Goal: Task Accomplishment & Management: Manage account settings

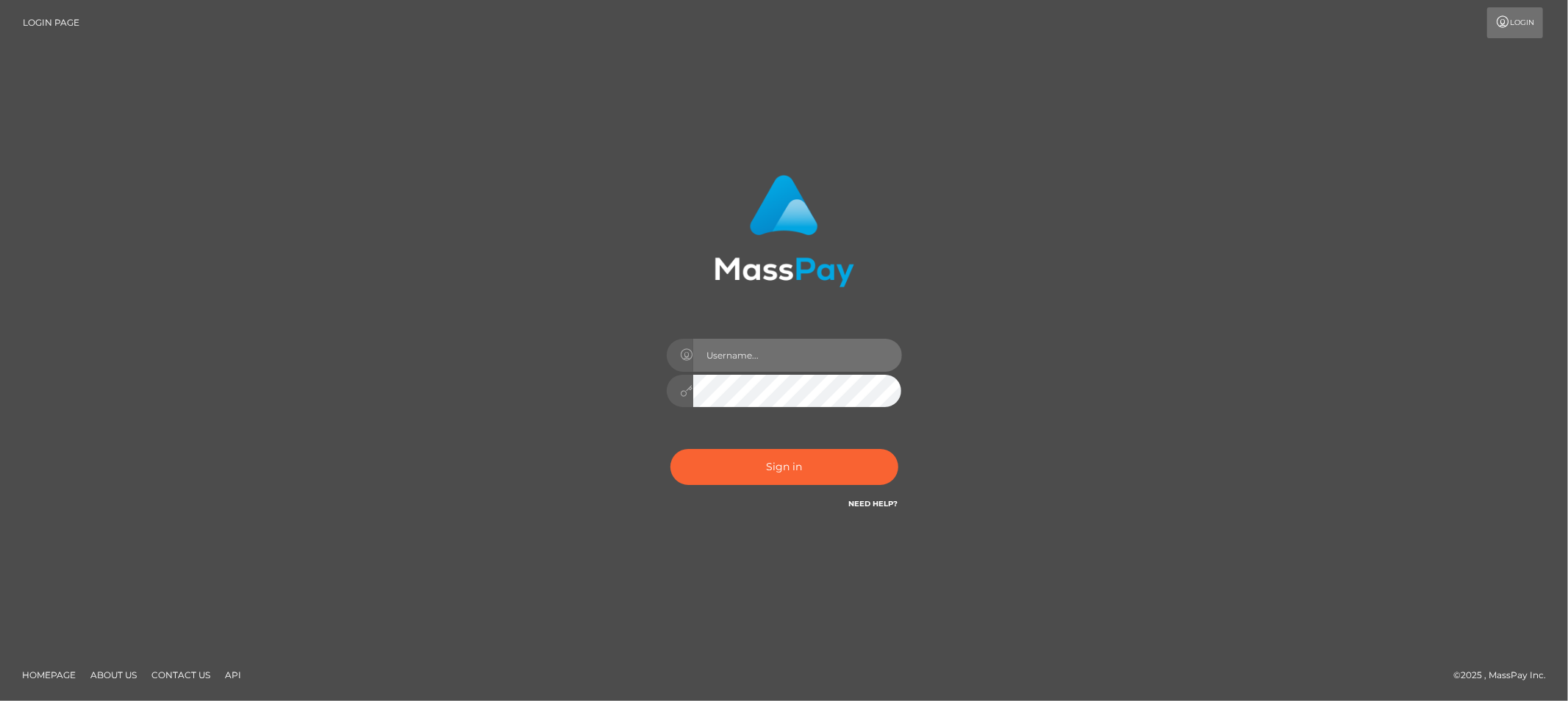
click at [776, 361] on input "text" at bounding box center [797, 355] width 209 height 33
type input "Allyssa"
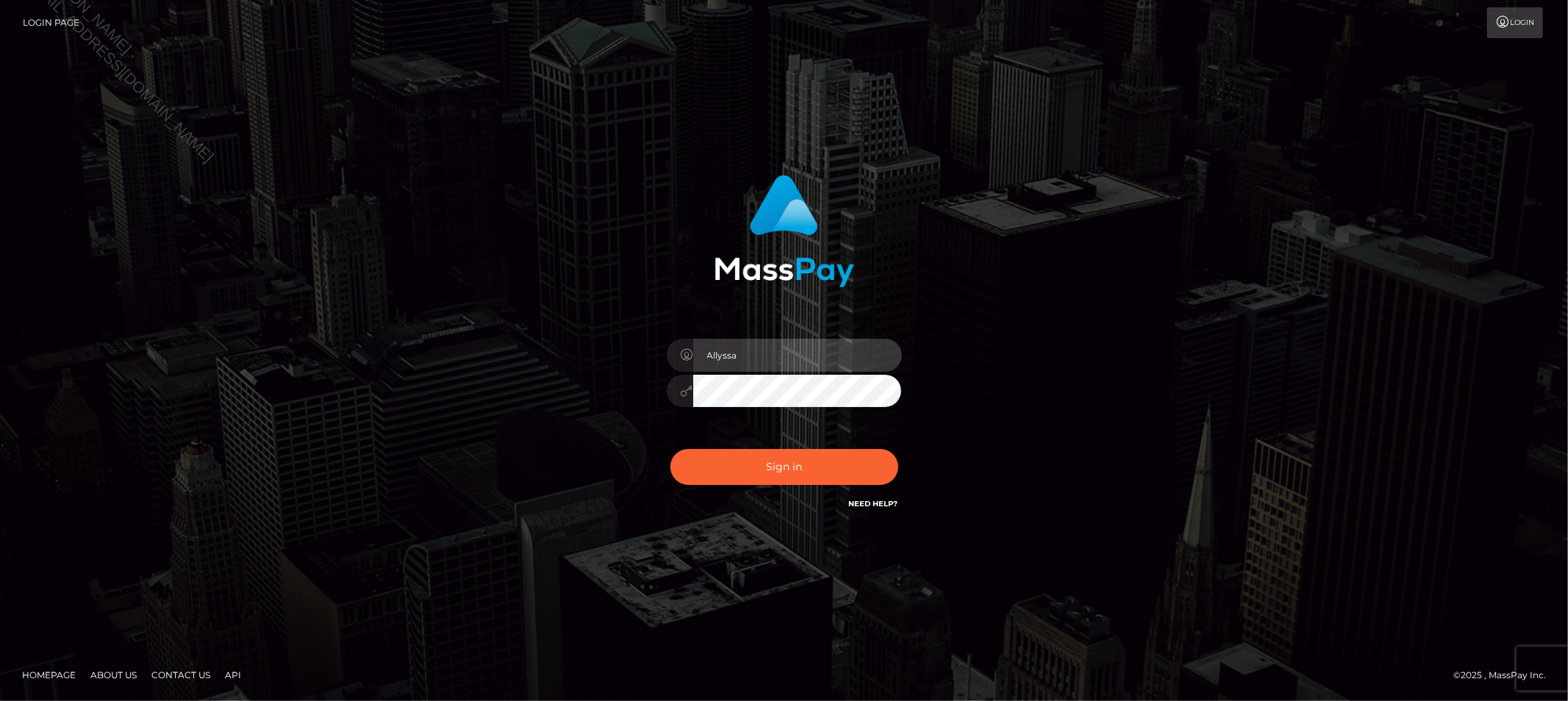
click at [780, 347] on input "Allyssa" at bounding box center [797, 355] width 209 height 33
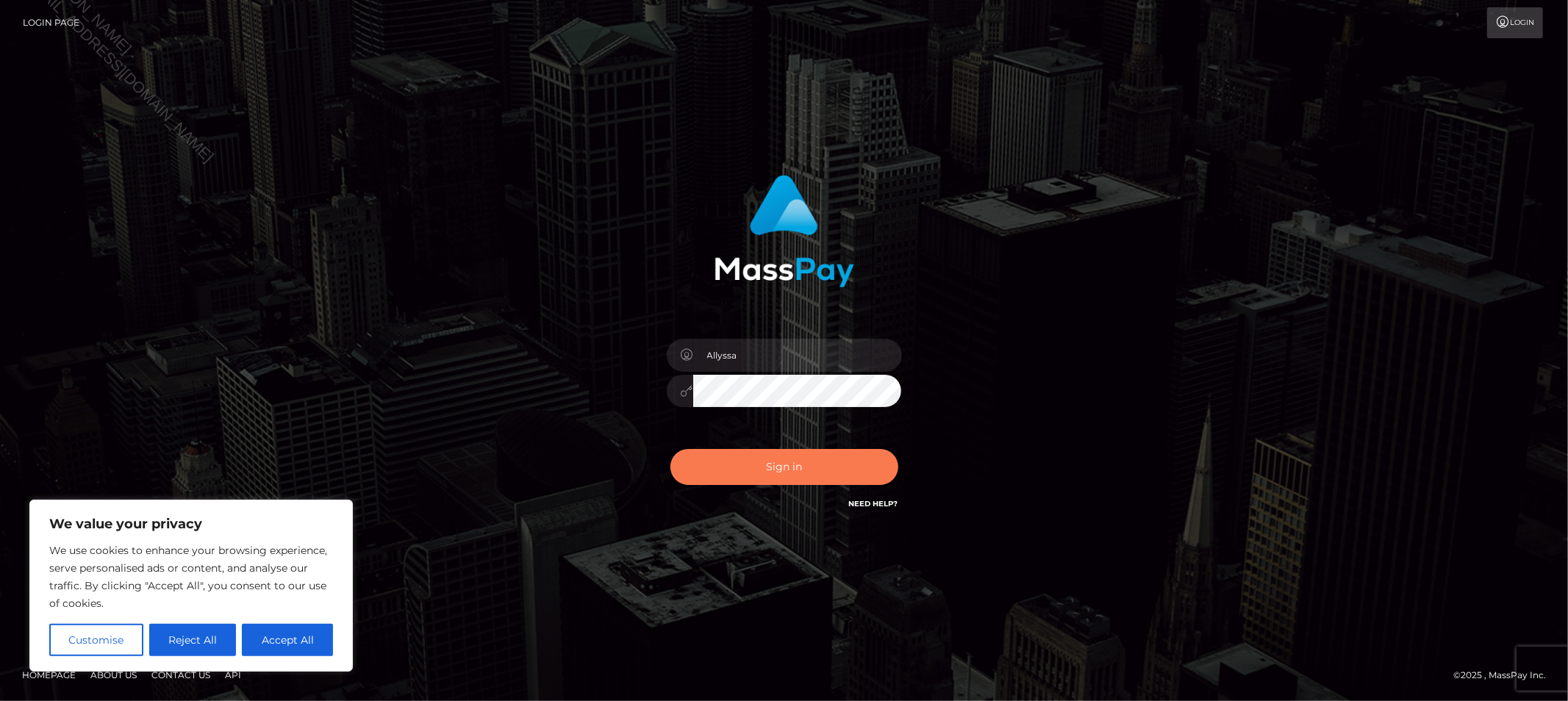
click at [741, 466] on button "Sign in" at bounding box center [784, 467] width 228 height 36
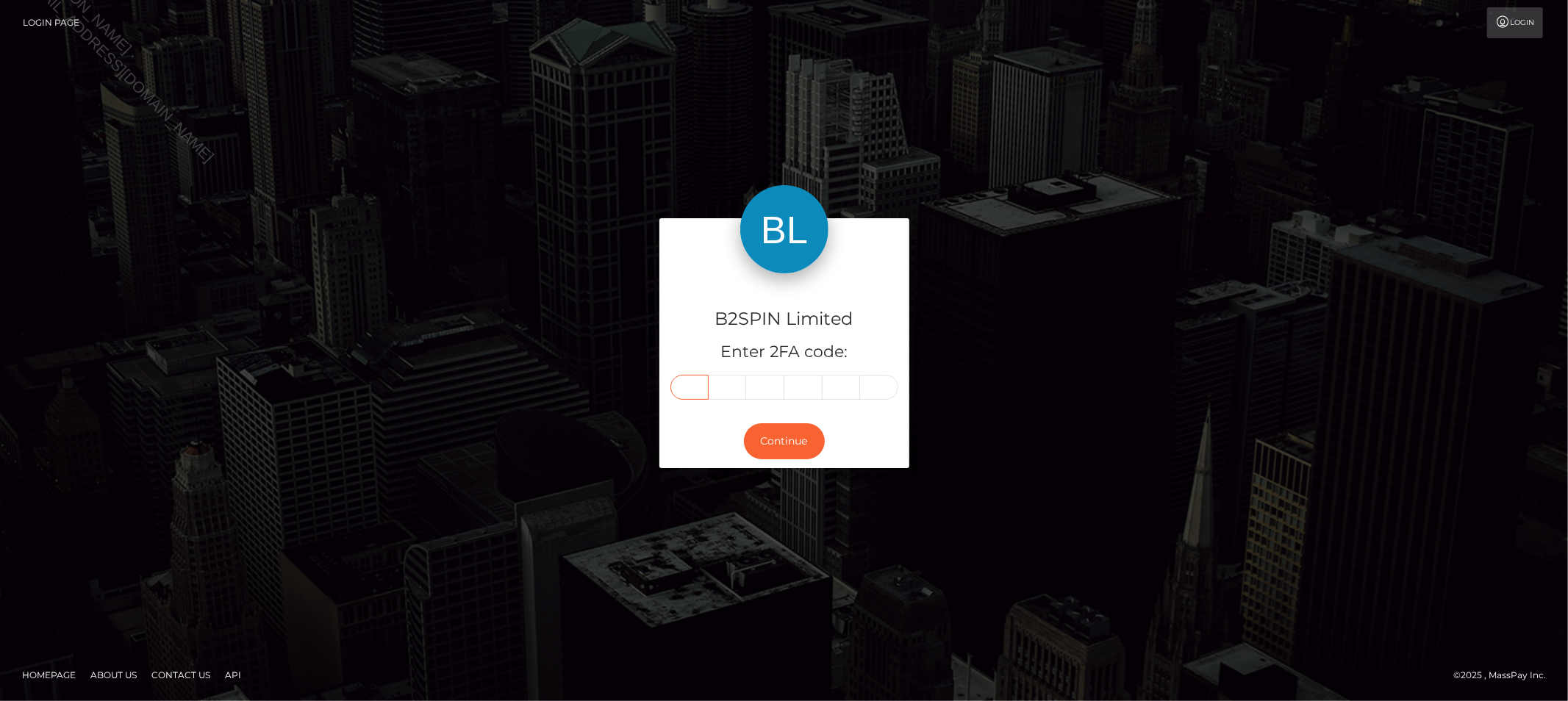
click at [680, 375] on input "text" at bounding box center [689, 388] width 38 height 25
type input "1"
type input "3"
type input "1"
type input "2"
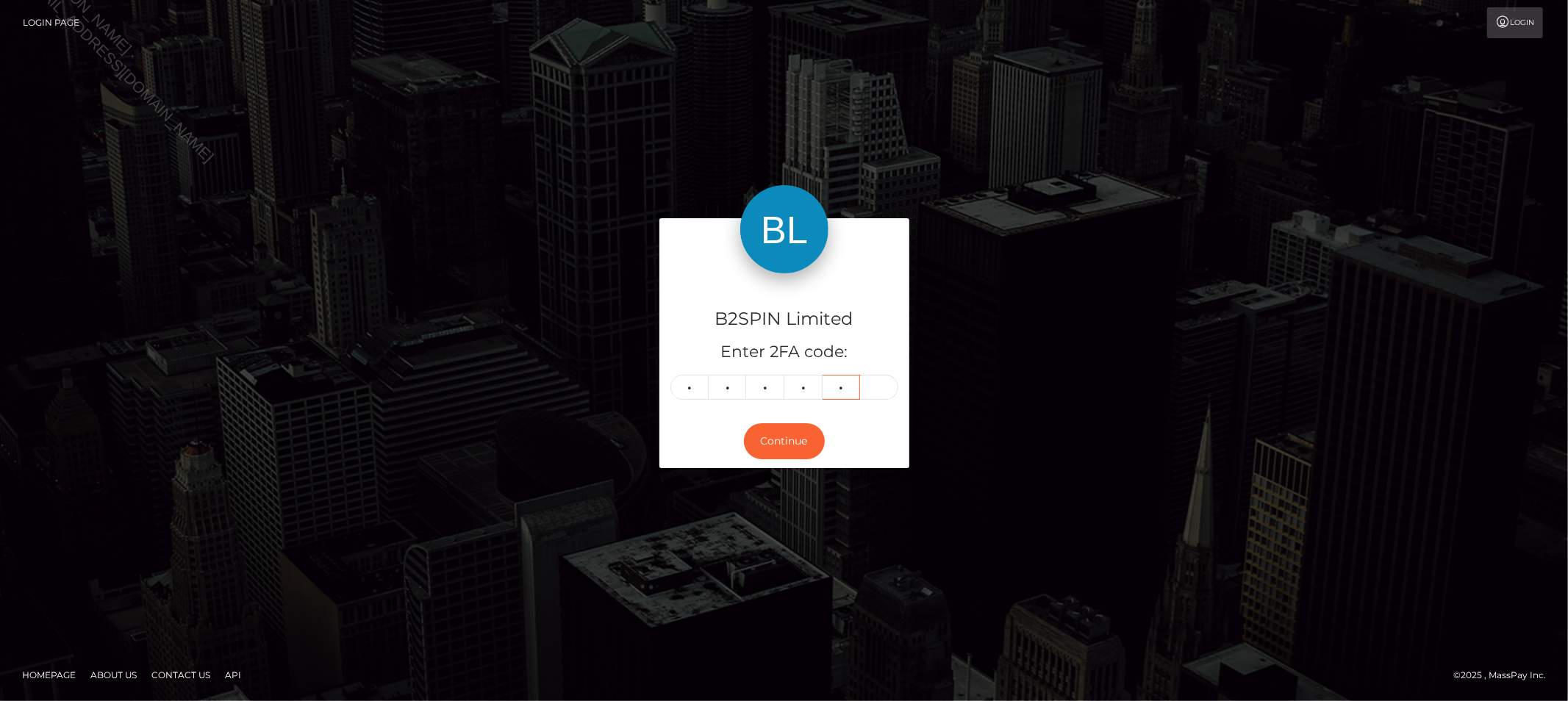
type input "1"
type input "9"
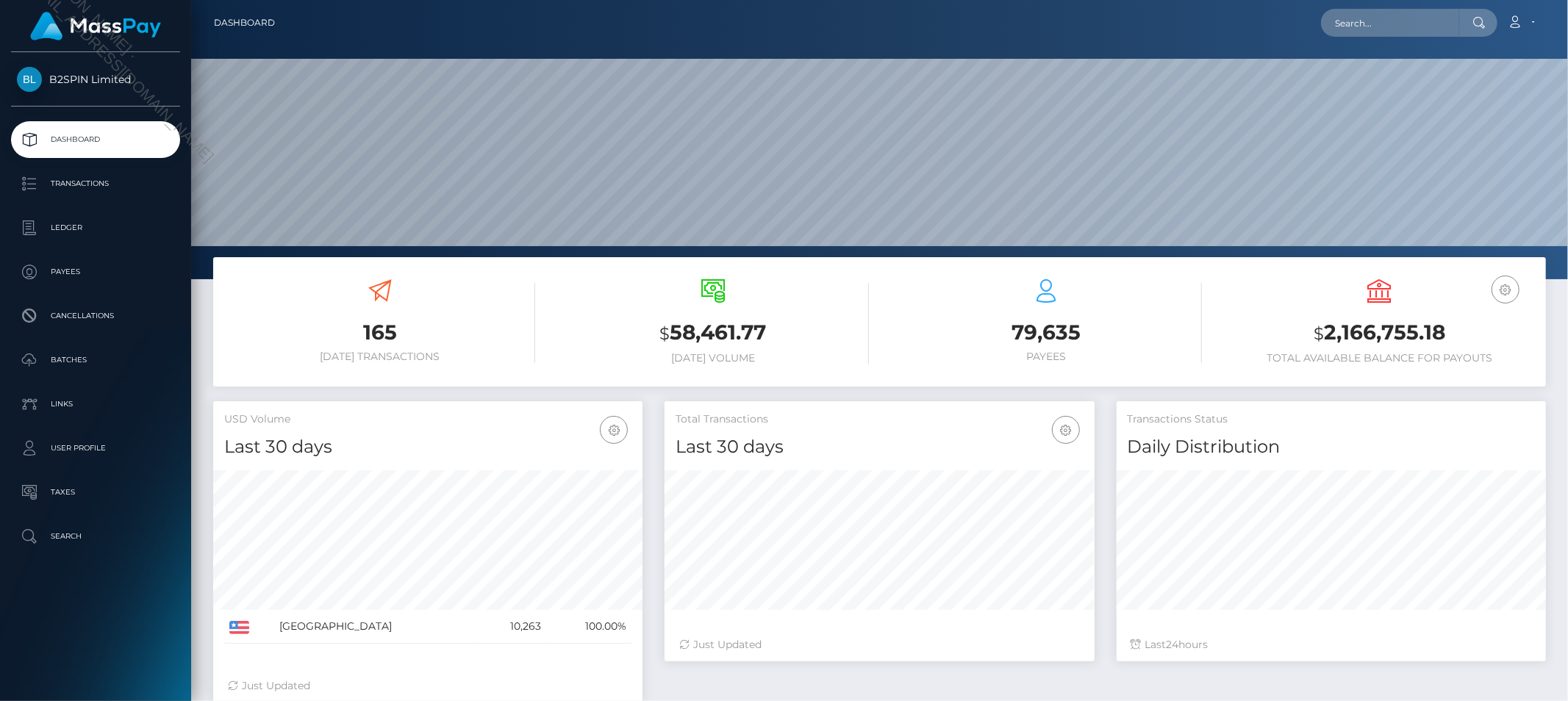
scroll to position [261, 430]
click at [61, 186] on p "Transactions" at bounding box center [96, 184] width 158 height 22
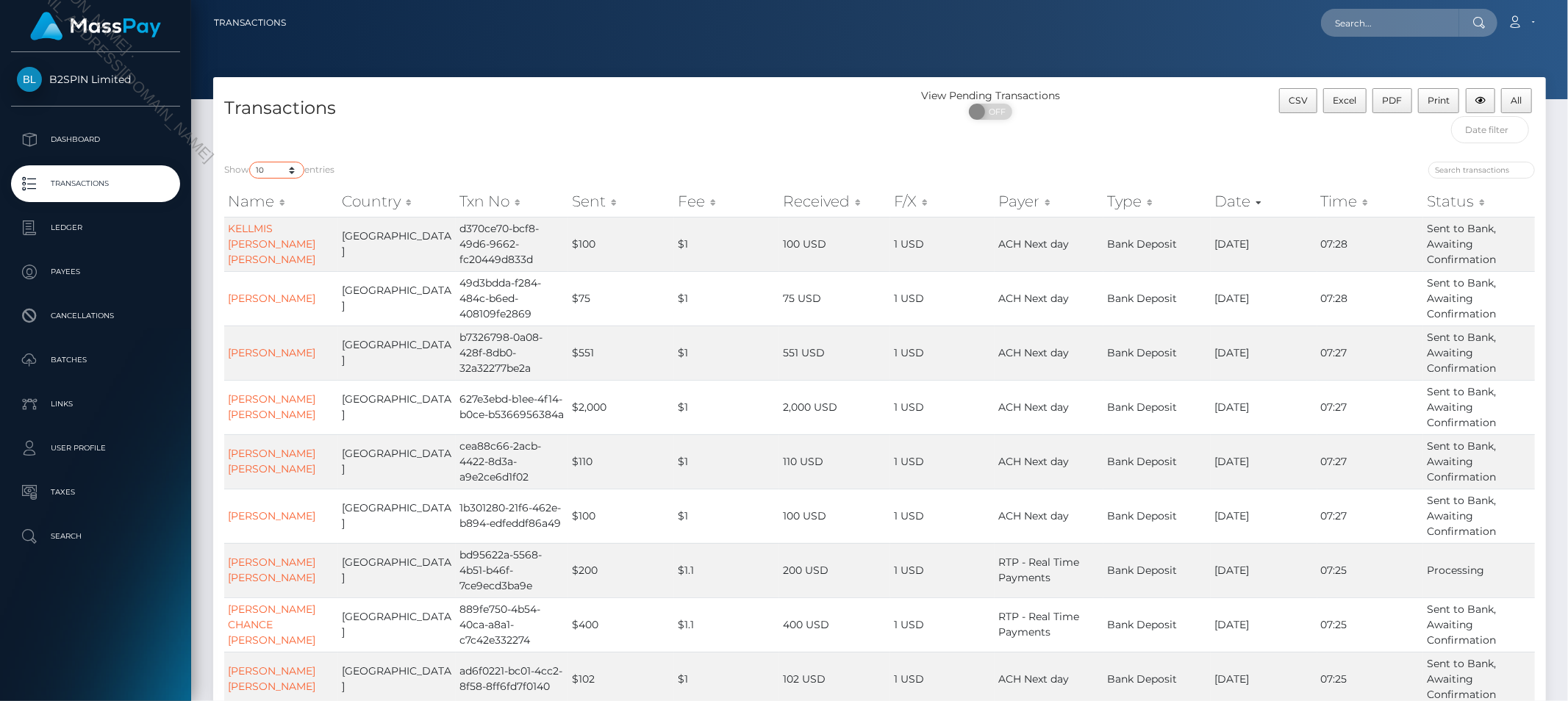
click at [280, 171] on select "10 25 50 100 250 500 1,000 3,500" at bounding box center [277, 170] width 55 height 17
click at [1506, 125] on input "text" at bounding box center [1489, 130] width 78 height 27
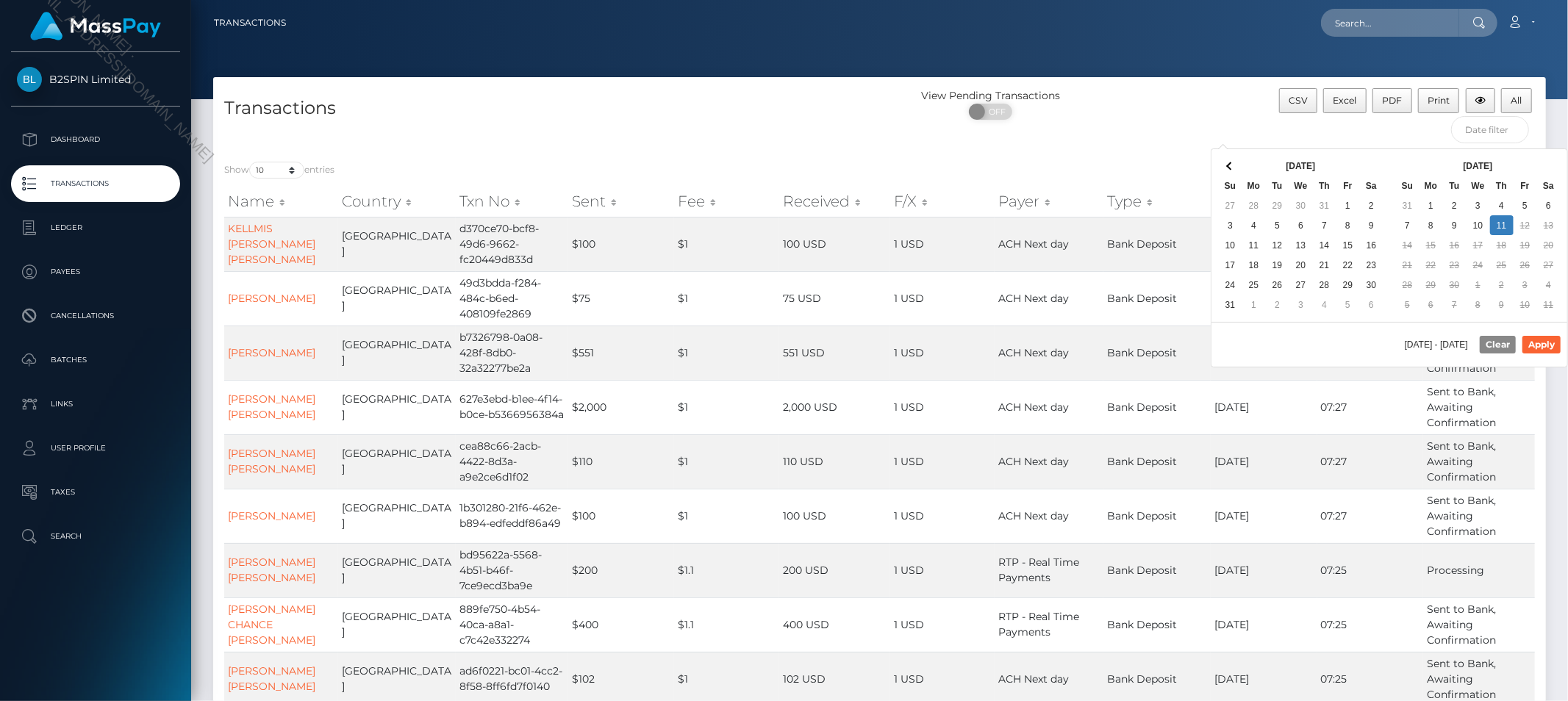
click at [1311, 339] on div "09/11/2025 - 09/11/2025 Clear Apply" at bounding box center [1388, 345] width 355 height 45
click at [1547, 346] on button "Apply" at bounding box center [1541, 345] width 38 height 18
type input "08/28/2025 - 09/11/2025"
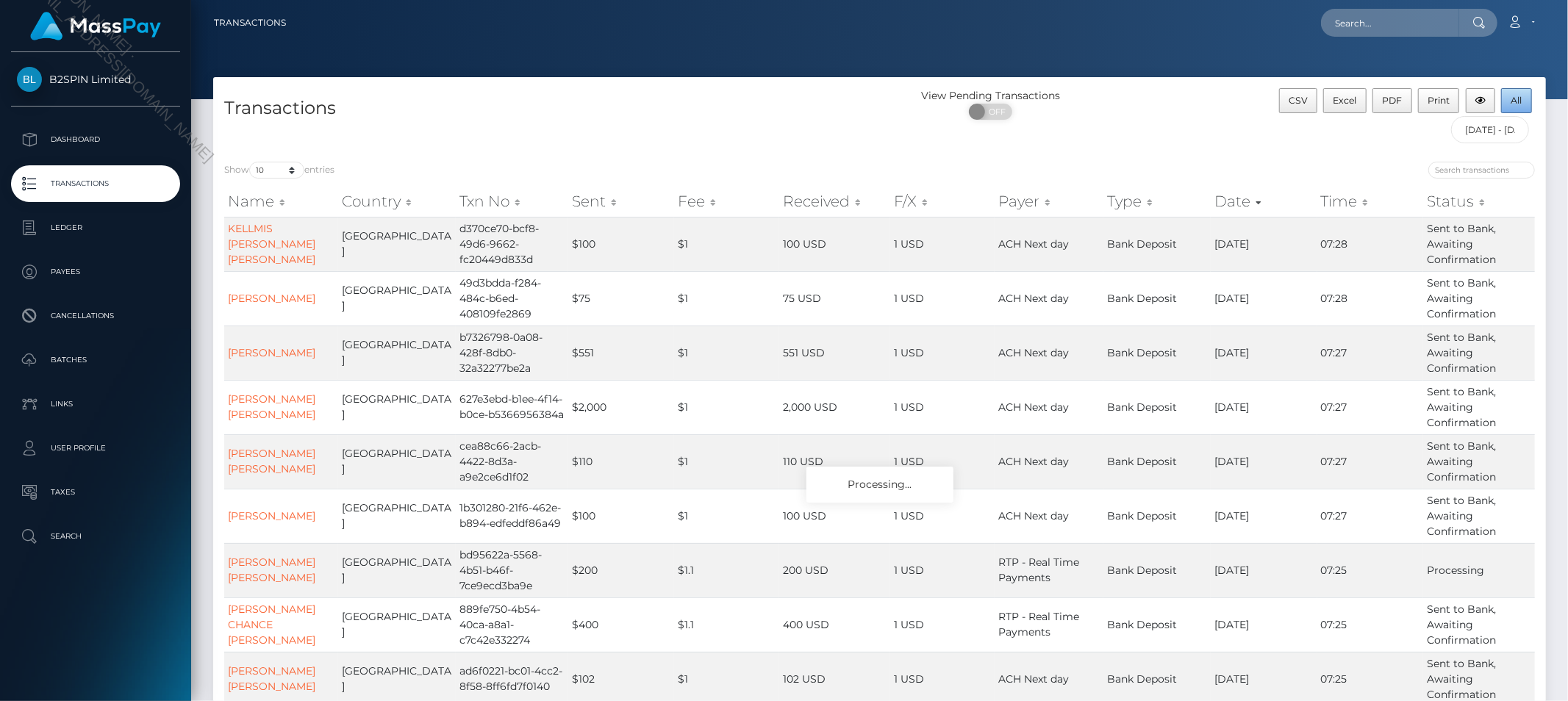
click at [1514, 103] on span "All" at bounding box center [1516, 100] width 11 height 11
click at [84, 141] on p "Dashboard" at bounding box center [96, 140] width 158 height 22
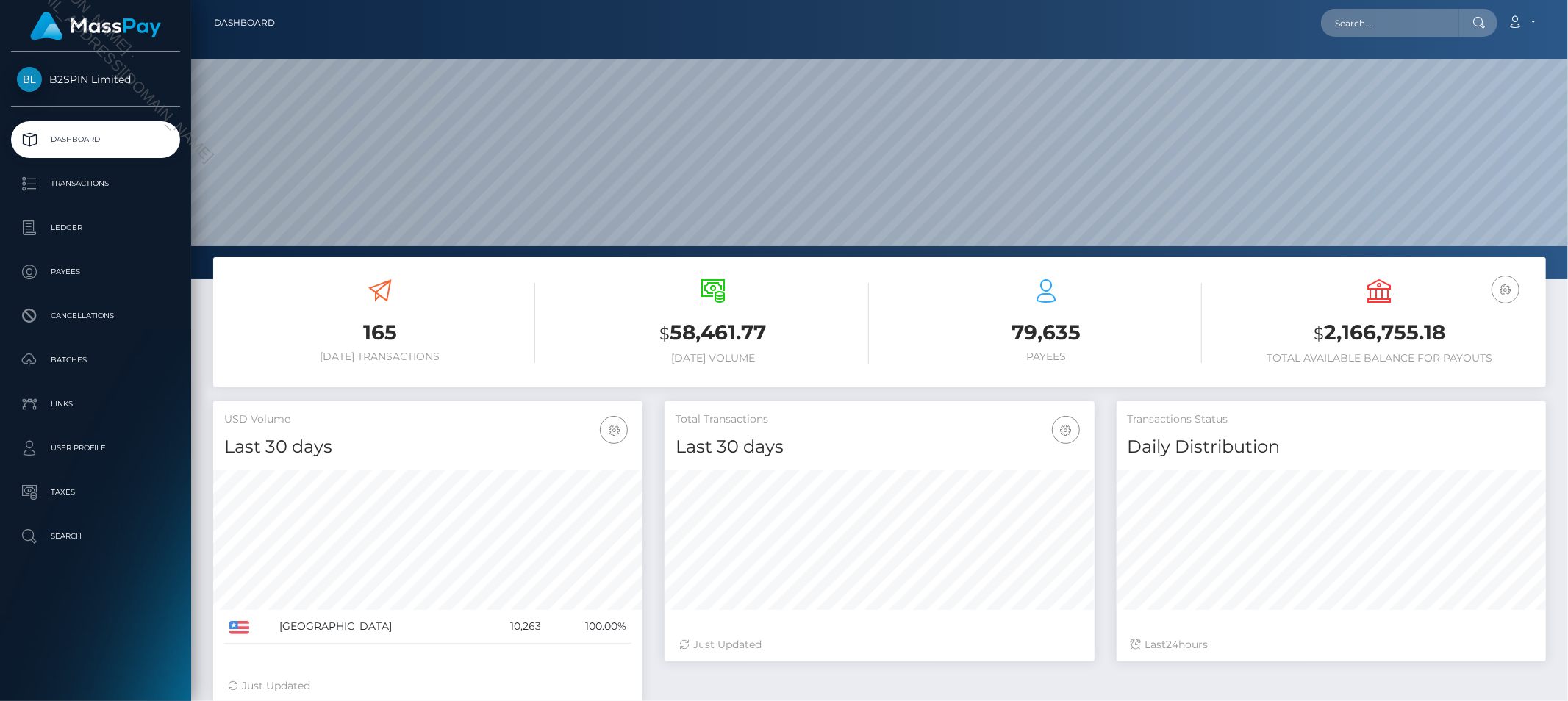
scroll to position [261, 430]
click at [1375, 335] on h3 "$ 2,166,755.18" at bounding box center [1378, 334] width 311 height 30
copy h3 "2,166,755.18"
